Goal: Information Seeking & Learning: Learn about a topic

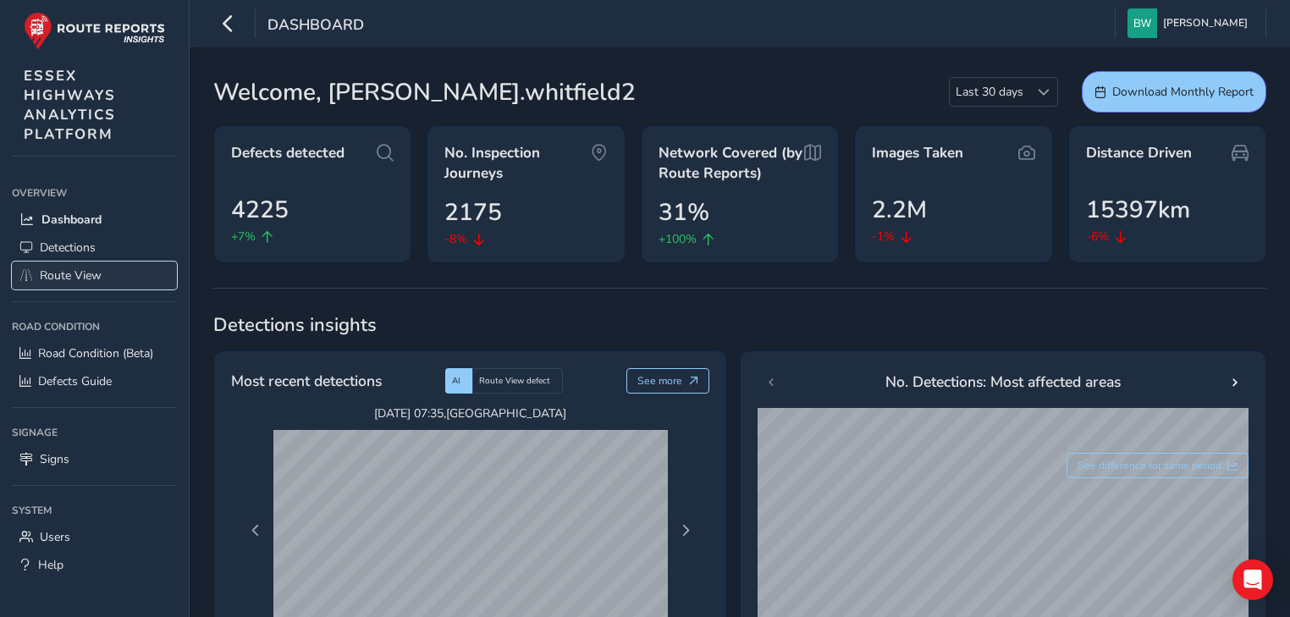
click at [82, 273] on span "Route View" at bounding box center [71, 275] width 62 height 16
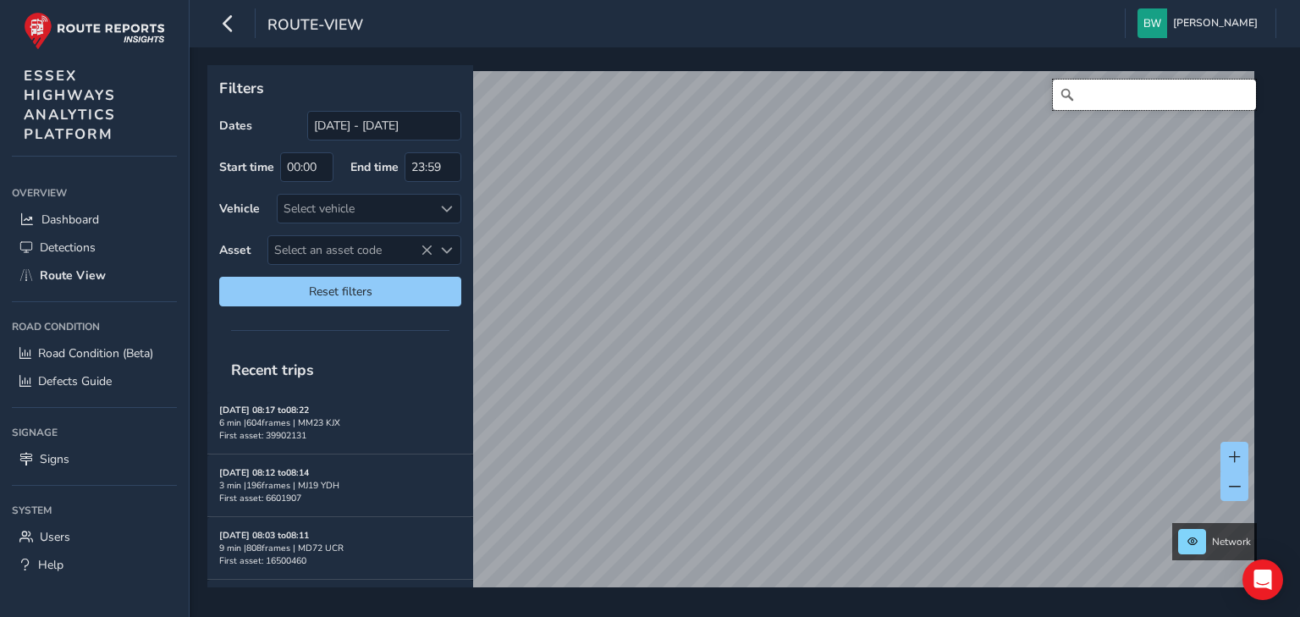
click at [1092, 96] on input "Search" at bounding box center [1154, 95] width 203 height 30
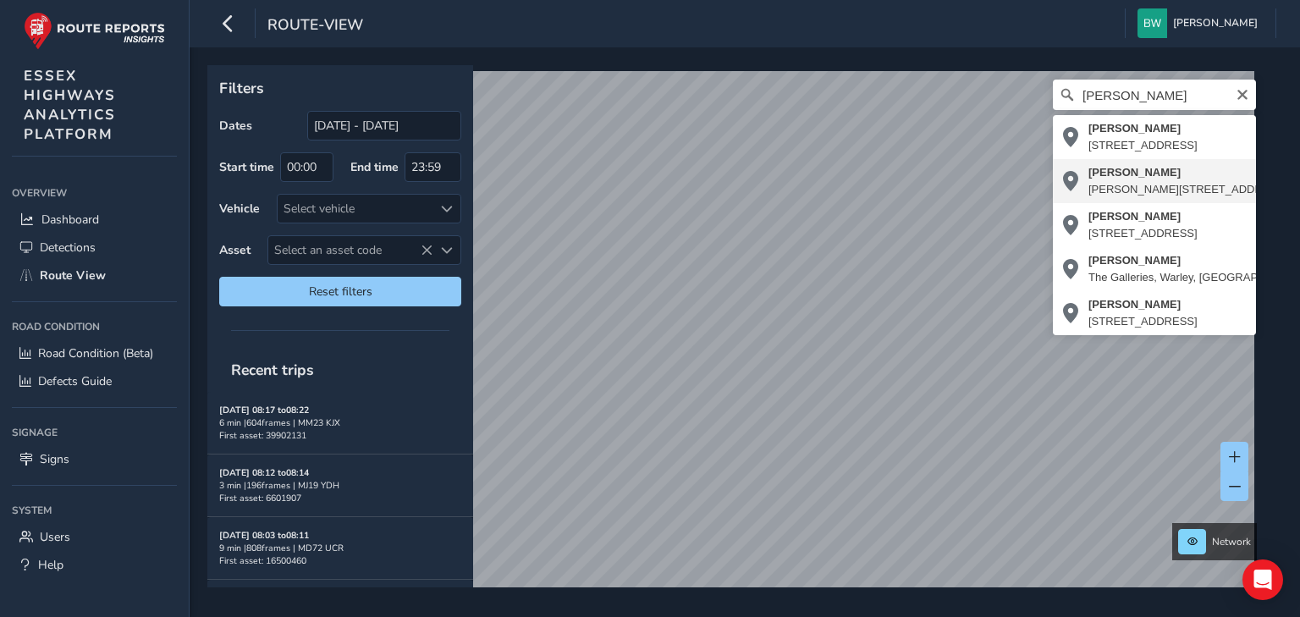
type input "[PERSON_NAME][STREET_ADDRESS][PERSON_NAME]"
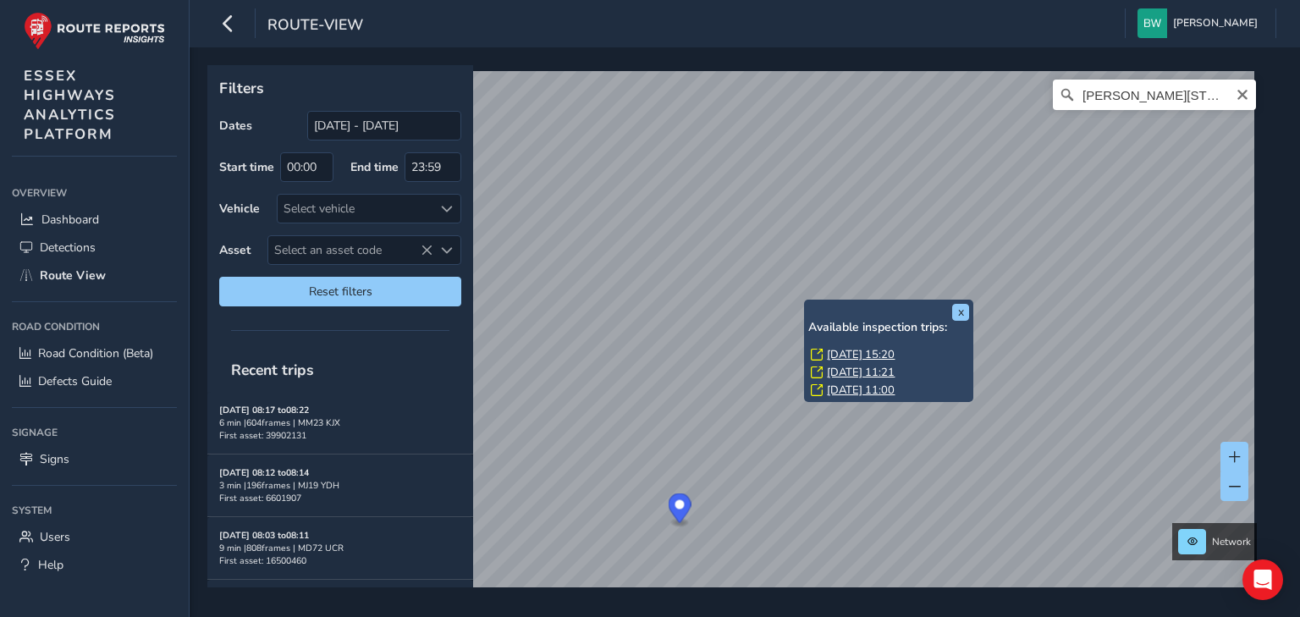
click at [838, 349] on link "[DATE] 15:20" at bounding box center [861, 354] width 68 height 15
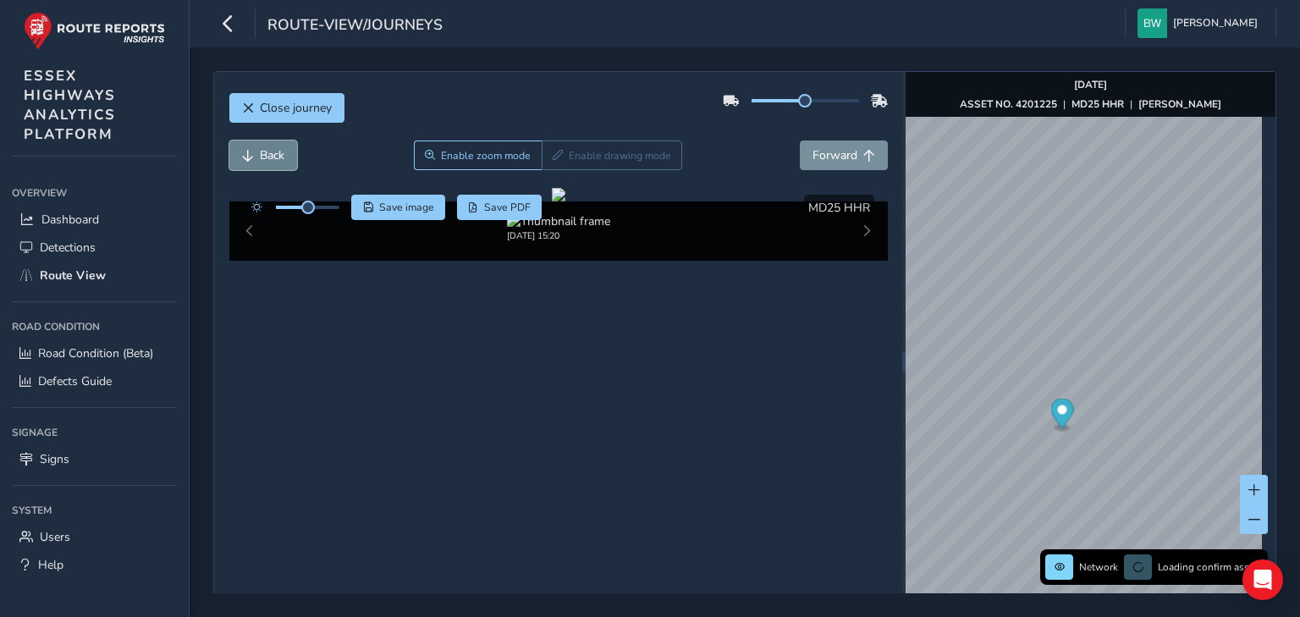
click at [272, 151] on span "Back" at bounding box center [272, 155] width 25 height 16
click at [272, 152] on span "Back" at bounding box center [272, 155] width 25 height 16
click at [834, 162] on button "Forward" at bounding box center [844, 155] width 88 height 30
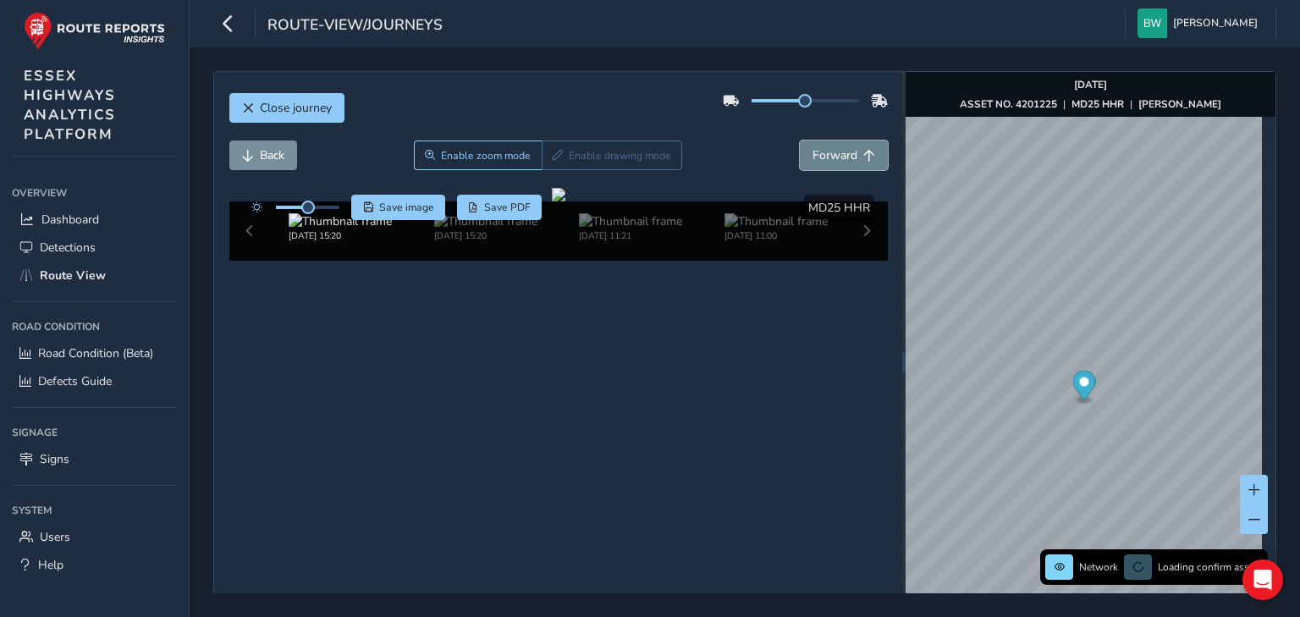
click at [834, 162] on span "Forward" at bounding box center [834, 155] width 45 height 16
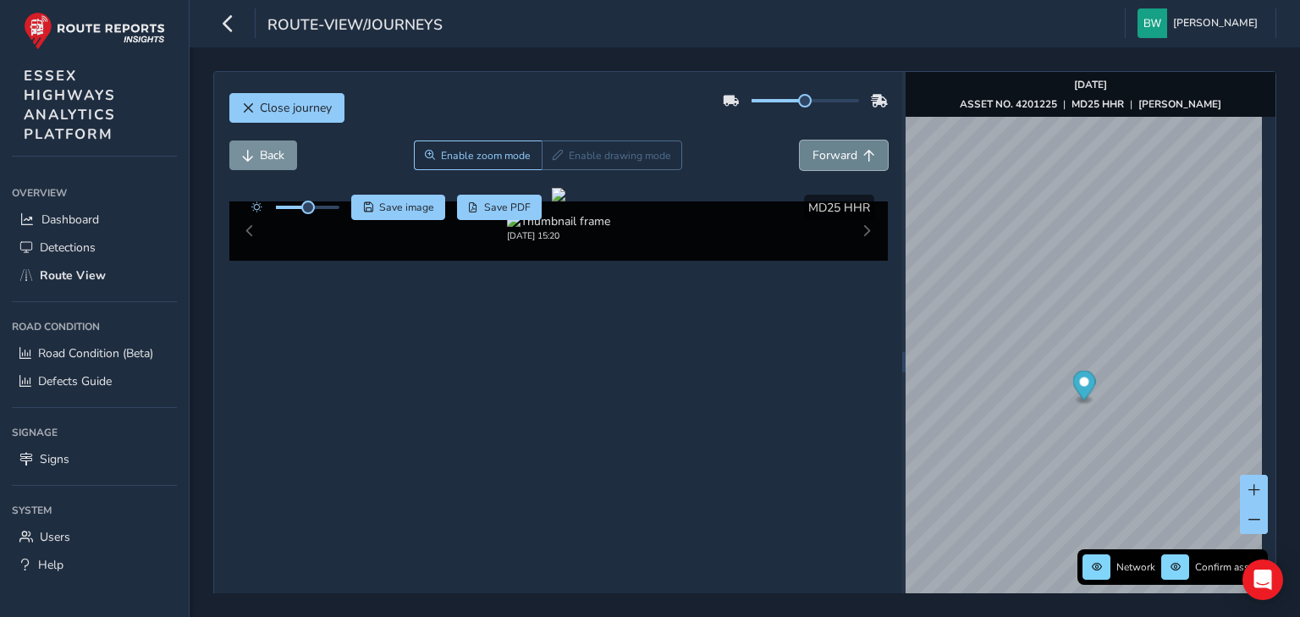
click at [834, 162] on span "Forward" at bounding box center [834, 155] width 45 height 16
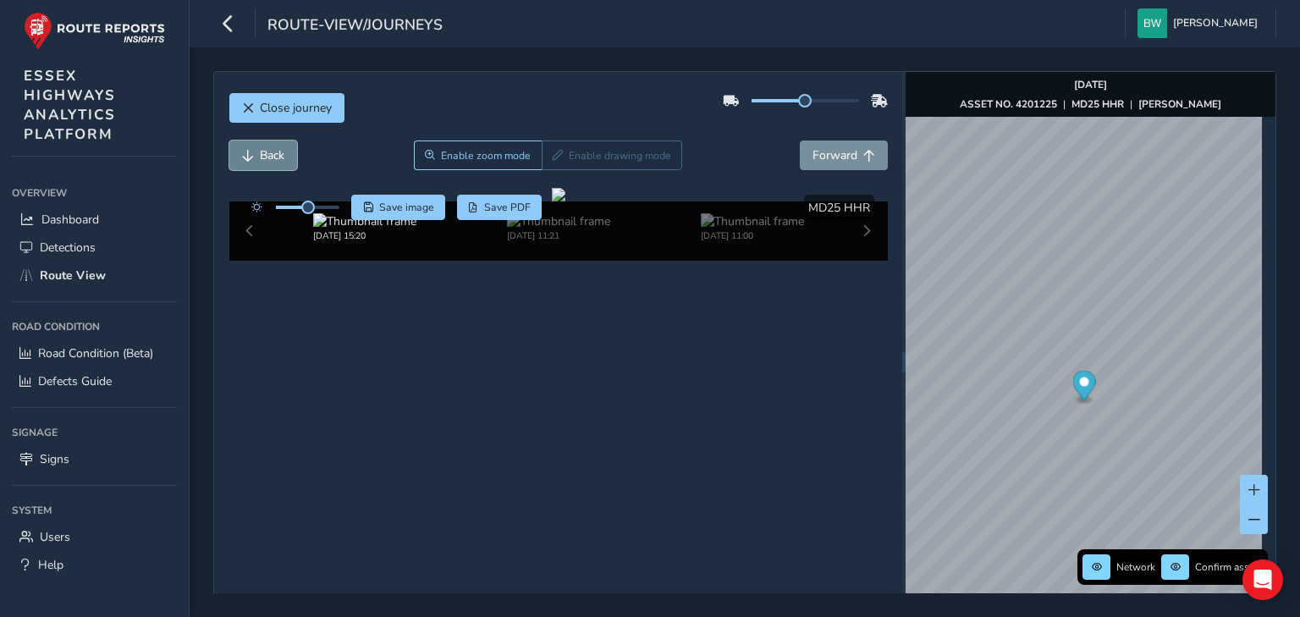
click at [262, 159] on span "Back" at bounding box center [272, 155] width 25 height 16
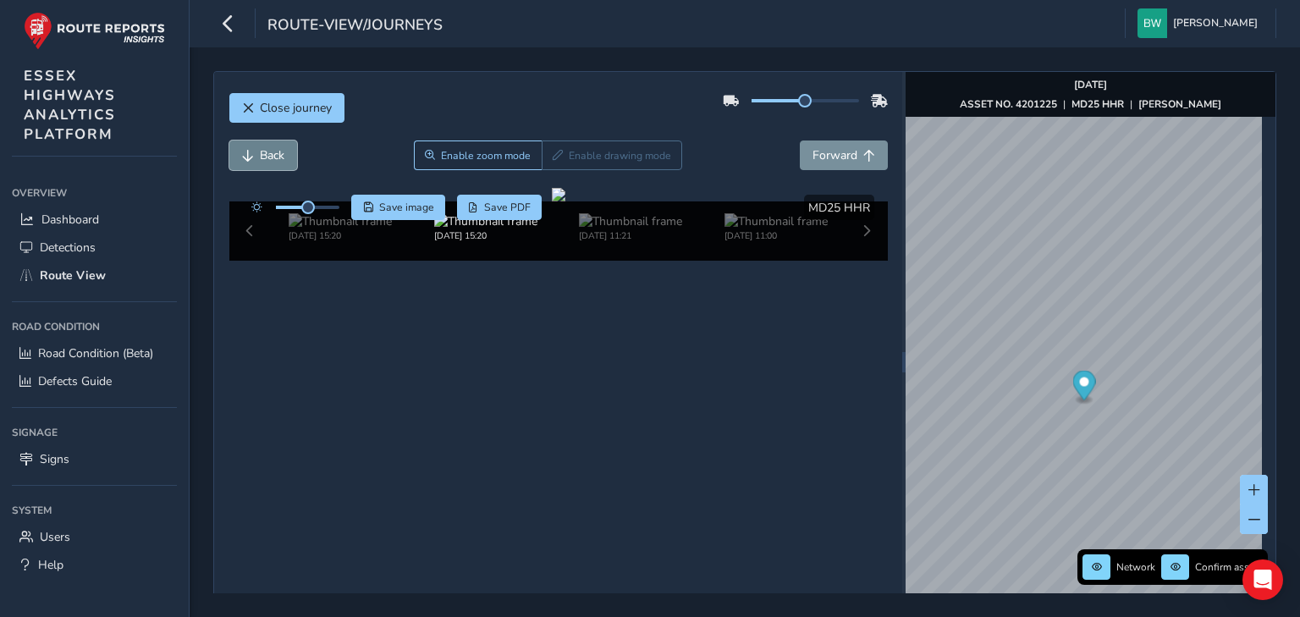
click at [262, 159] on span "Back" at bounding box center [272, 155] width 25 height 16
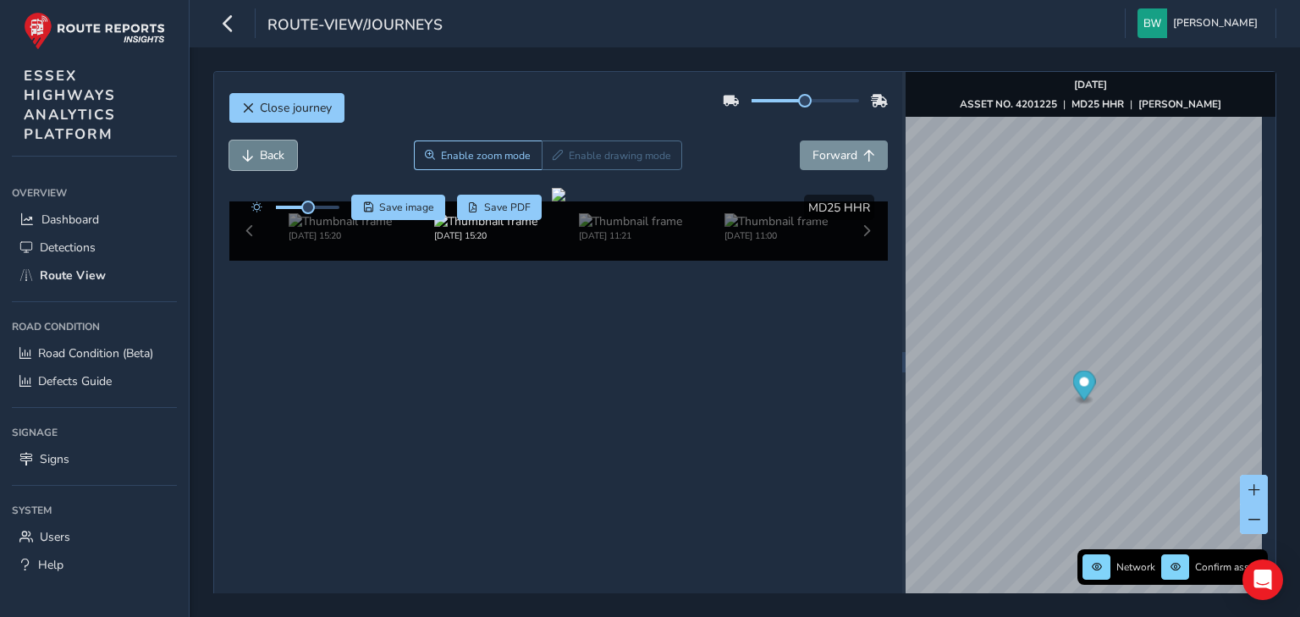
click at [262, 159] on span "Back" at bounding box center [272, 155] width 25 height 16
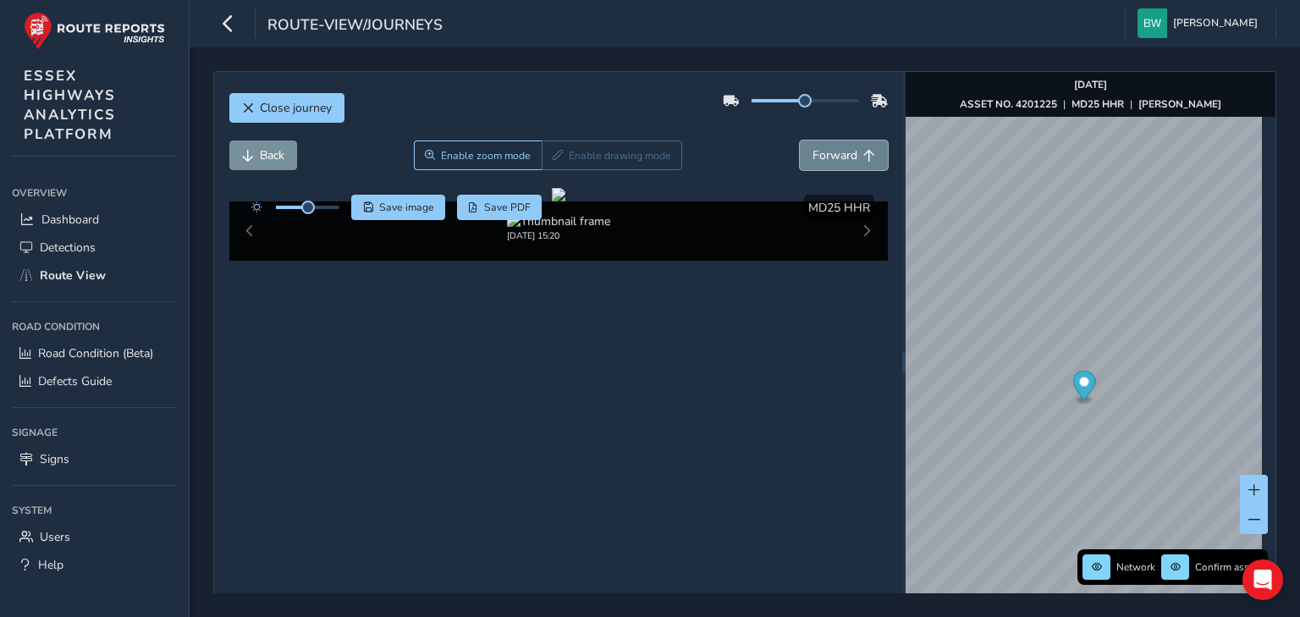
click at [839, 151] on span "Forward" at bounding box center [834, 155] width 45 height 16
click at [814, 159] on span "Forward" at bounding box center [834, 155] width 45 height 16
click at [262, 162] on button "Back" at bounding box center [263, 155] width 68 height 30
click at [826, 155] on span "Forward" at bounding box center [834, 155] width 45 height 16
click at [269, 149] on span "Back" at bounding box center [272, 155] width 25 height 16
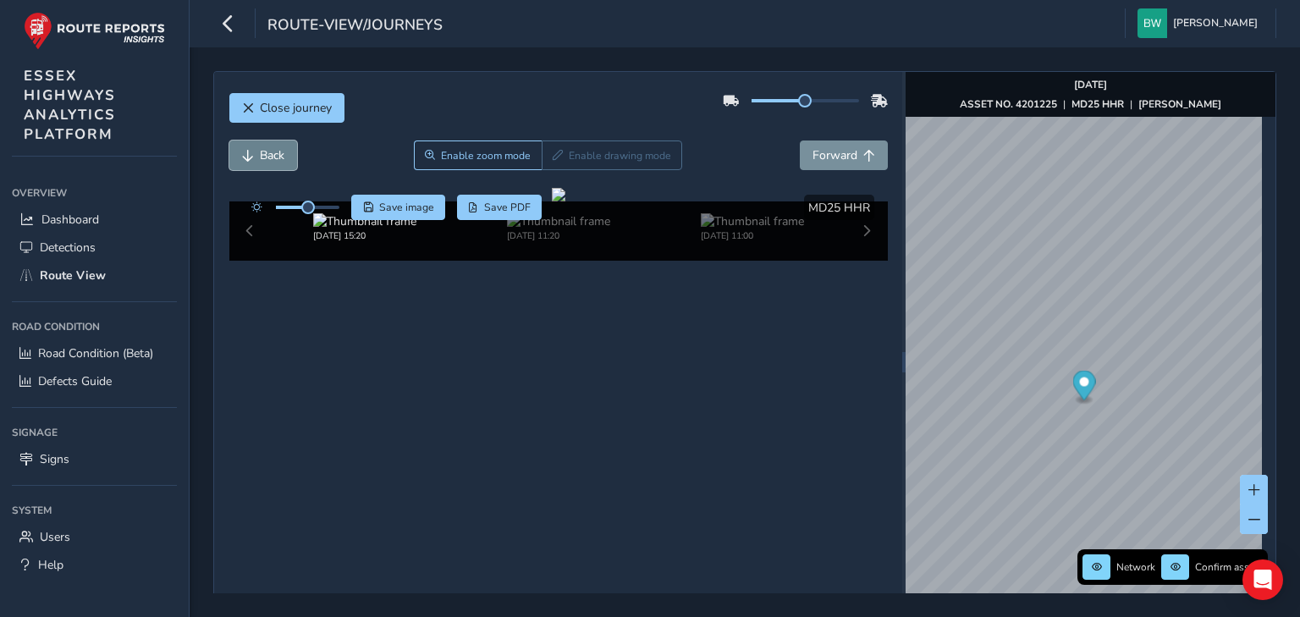
click at [281, 152] on span "Back" at bounding box center [272, 155] width 25 height 16
click at [280, 152] on span "Back" at bounding box center [272, 155] width 25 height 16
click at [280, 147] on span "Back" at bounding box center [272, 155] width 25 height 16
click at [829, 152] on span "Forward" at bounding box center [834, 155] width 45 height 16
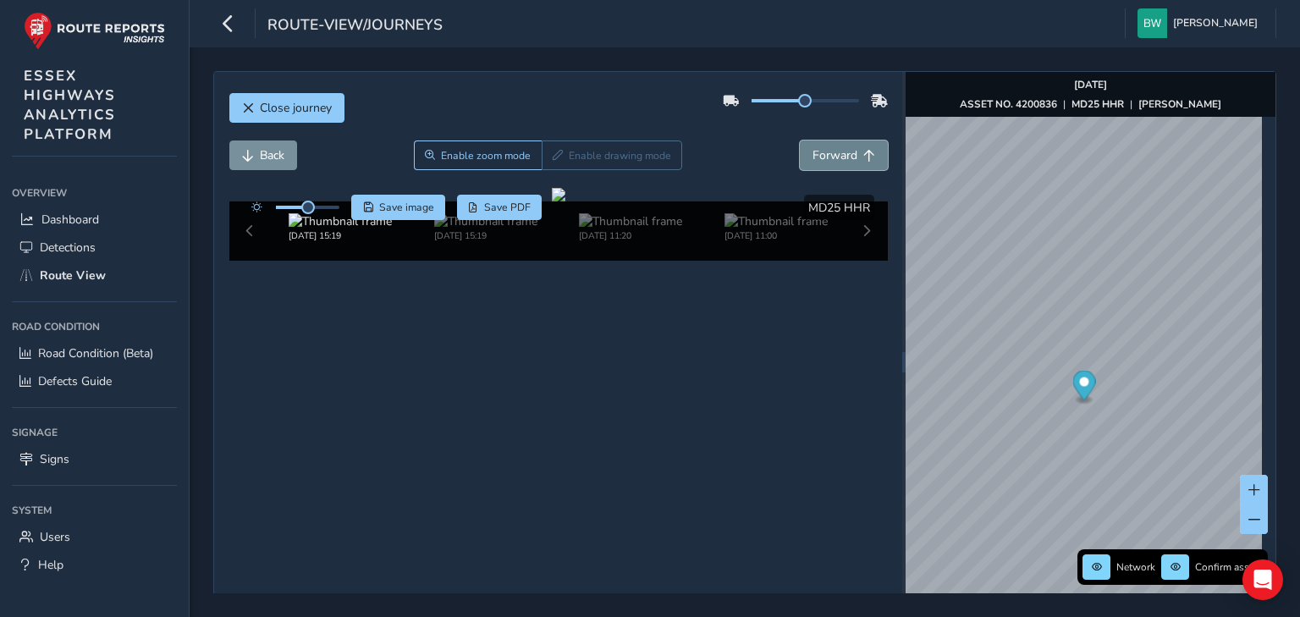
click at [829, 152] on span "Forward" at bounding box center [834, 155] width 45 height 16
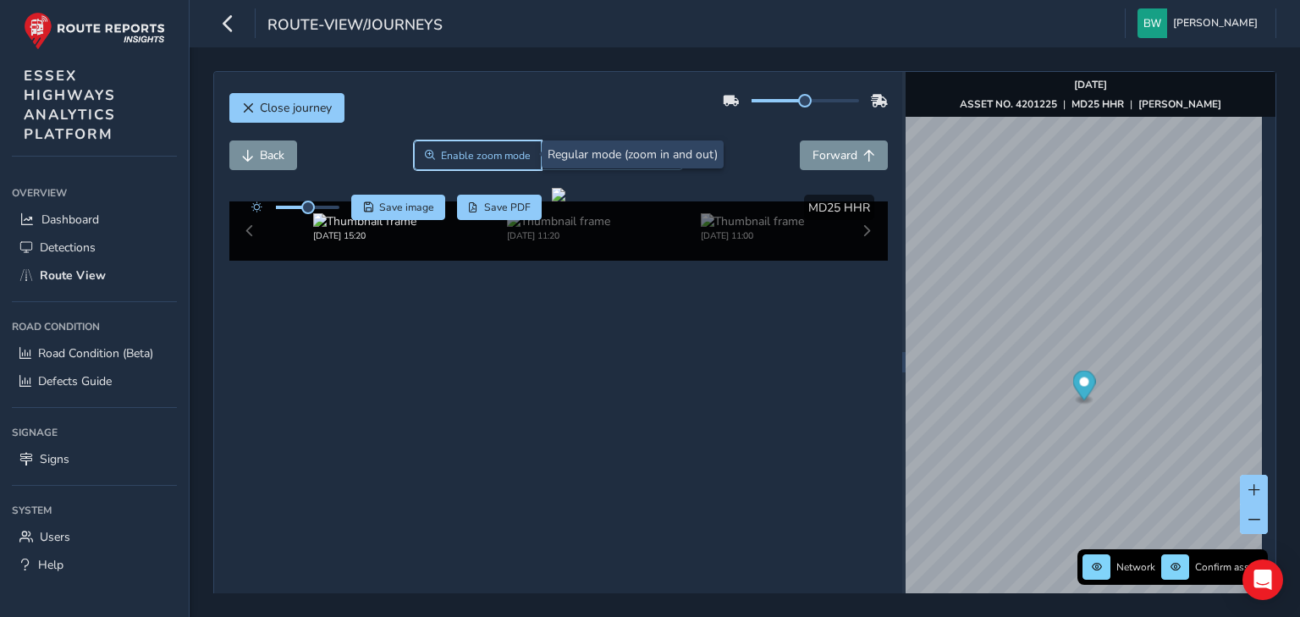
click at [485, 157] on span "Enable zoom mode" at bounding box center [486, 156] width 90 height 14
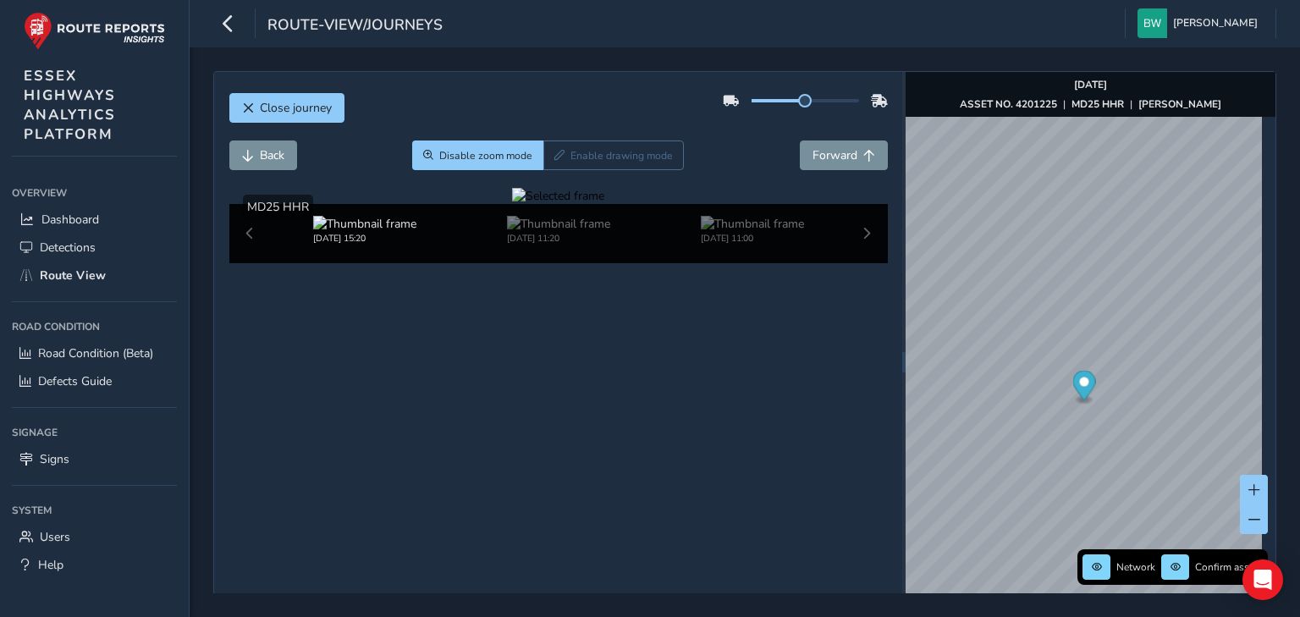
click at [512, 204] on div at bounding box center [558, 196] width 92 height 16
click at [705, 338] on img at bounding box center [419, 460] width 2437 height 1371
